Goal: Information Seeking & Learning: Learn about a topic

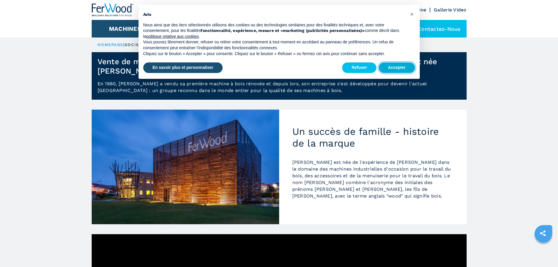
click at [394, 68] on button "Accepter" at bounding box center [397, 67] width 36 height 11
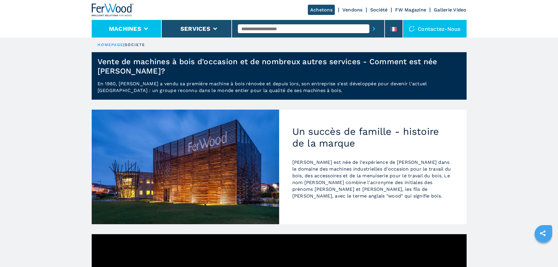
click at [139, 31] on button "Machines" at bounding box center [125, 28] width 32 height 7
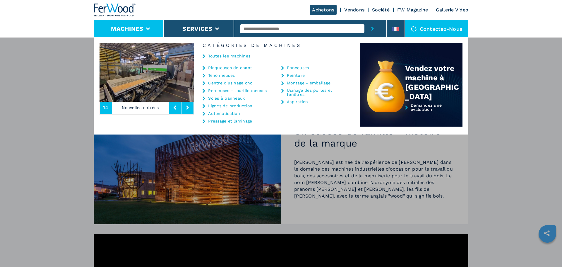
click at [245, 84] on link "Centre d'usinage cnc" at bounding box center [230, 83] width 44 height 4
click at [218, 83] on link "Centre d'usinage cnc" at bounding box center [230, 83] width 44 height 4
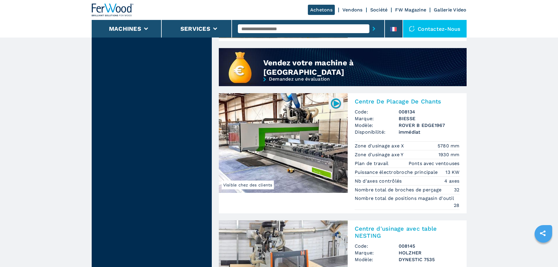
scroll to position [498, 0]
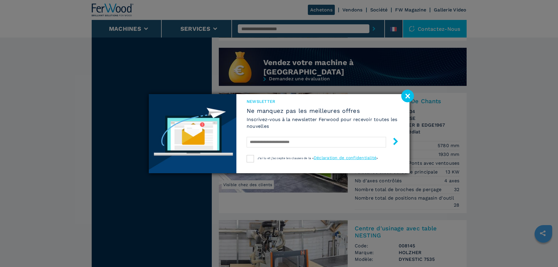
click at [406, 95] on image at bounding box center [407, 96] width 13 height 13
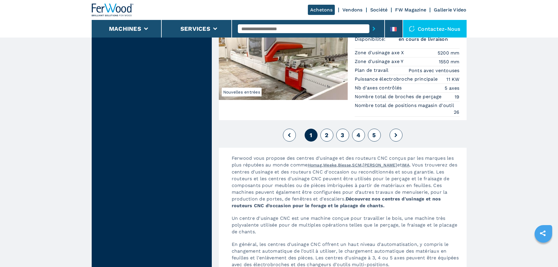
scroll to position [1523, 0]
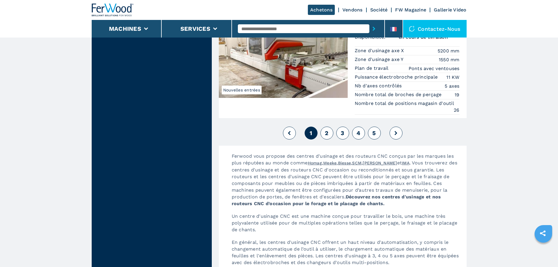
click at [327, 131] on span "2" at bounding box center [327, 132] width 4 height 7
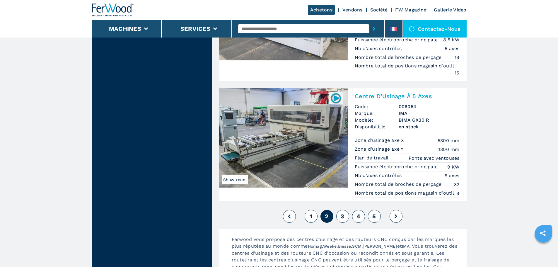
scroll to position [1406, 0]
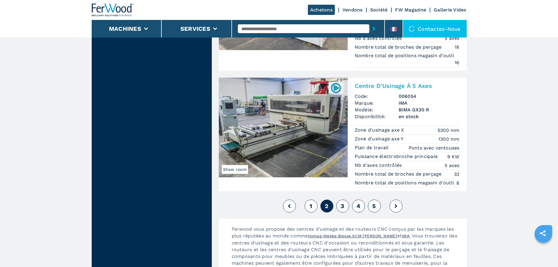
click at [342, 205] on span "3" at bounding box center [343, 205] width 4 height 7
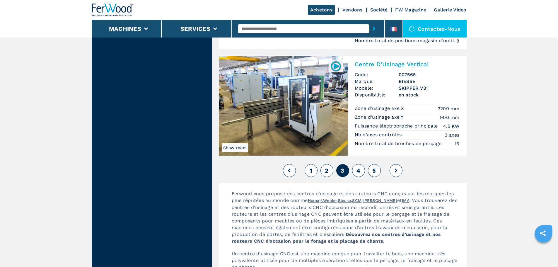
scroll to position [1582, 0]
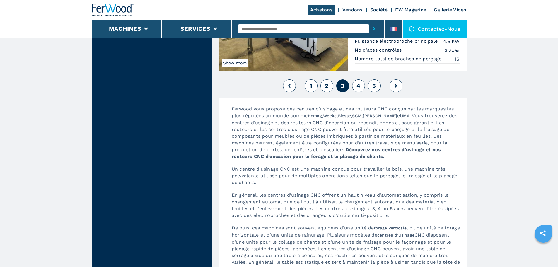
click at [356, 88] on button "4" at bounding box center [358, 85] width 13 height 13
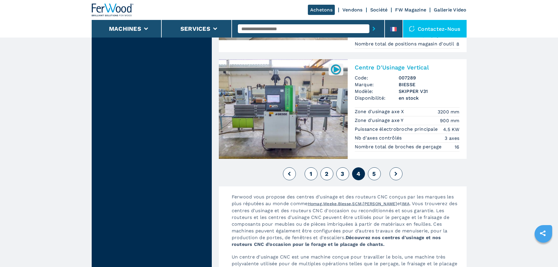
scroll to position [1465, 0]
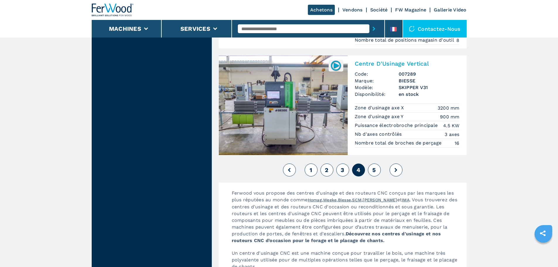
click at [375, 169] on span "5" at bounding box center [374, 169] width 4 height 7
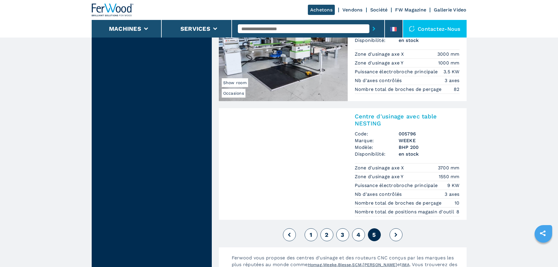
scroll to position [1230, 0]
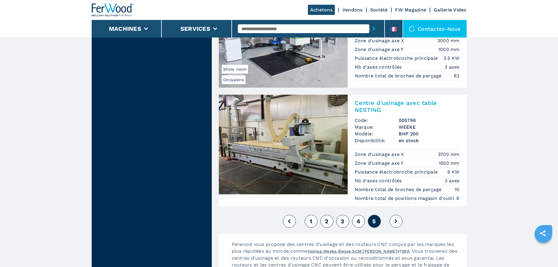
click at [397, 224] on button at bounding box center [396, 221] width 13 height 13
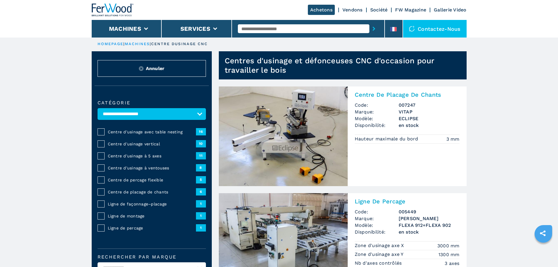
scroll to position [0, 0]
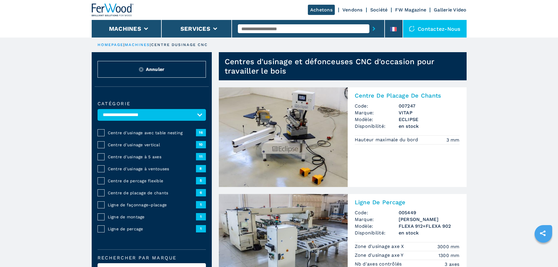
click at [148, 160] on span "Centre d'usinage à 5 axes" at bounding box center [152, 157] width 88 height 6
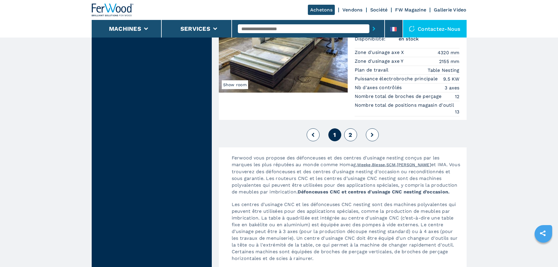
scroll to position [1582, 0]
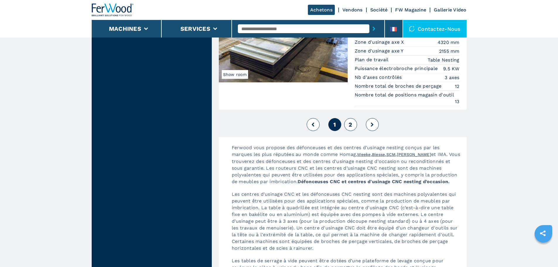
click at [348, 127] on button "2" at bounding box center [350, 124] width 13 height 13
